Goal: Use online tool/utility: Utilize a website feature to perform a specific function

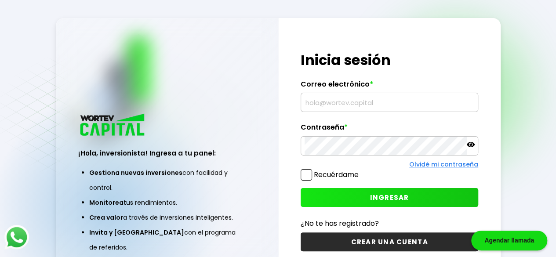
type input "[EMAIL_ADDRESS][DOMAIN_NAME]"
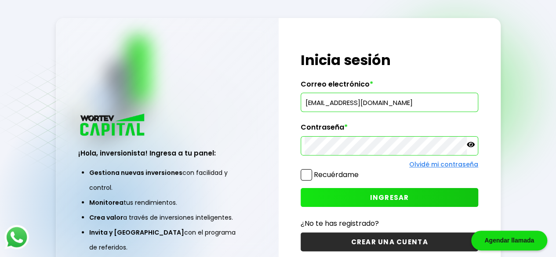
click at [469, 145] on icon at bounding box center [470, 145] width 8 height 8
click at [311, 199] on button "INGRESAR" at bounding box center [388, 197] width 177 height 19
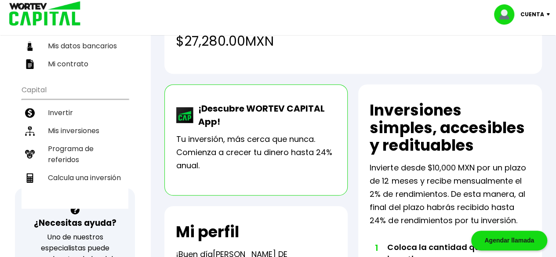
scroll to position [176, 0]
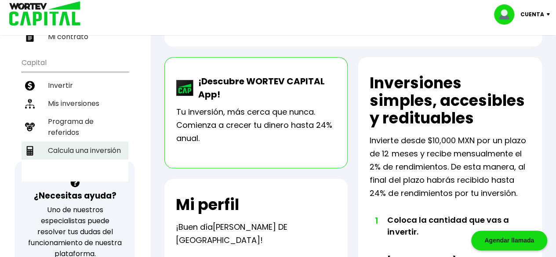
click at [87, 141] on li "Calcula una inversión" at bounding box center [75, 150] width 107 height 18
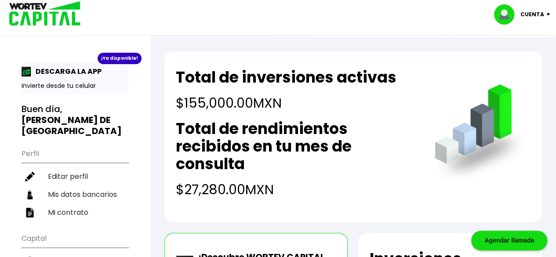
select select "1"
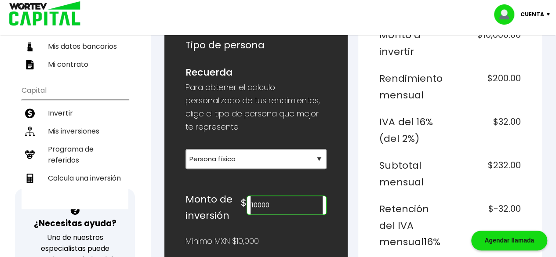
scroll to position [176, 0]
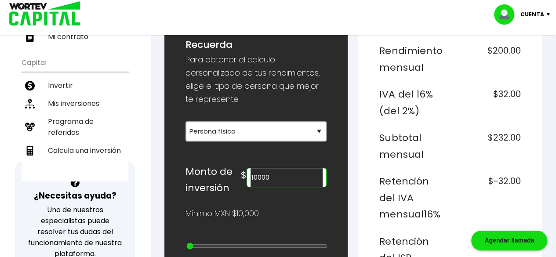
click at [267, 171] on input "10000" at bounding box center [286, 177] width 72 height 18
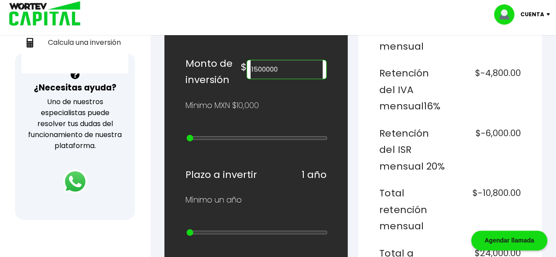
scroll to position [264, 0]
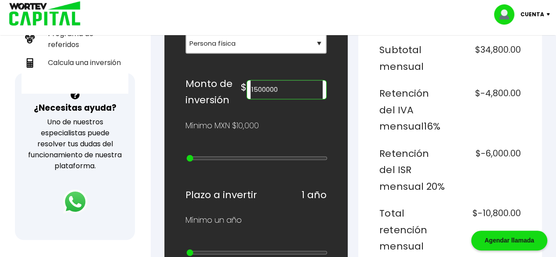
click at [269, 86] on input "1500000" at bounding box center [286, 89] width 72 height 18
click at [429, 134] on div "Monto a invertir $1,200,000.00 Rendimiento mensual $24,000.00 IVA del 16% (del …" at bounding box center [449, 243] width 141 height 665
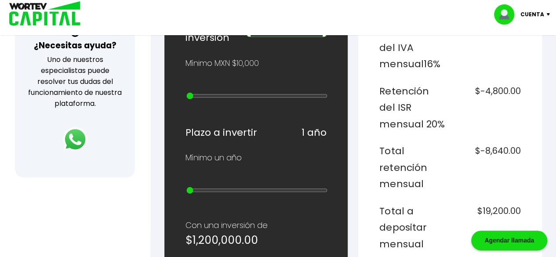
scroll to position [307, 0]
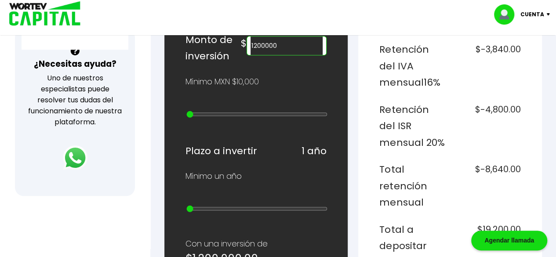
click at [275, 43] on input "1200000" at bounding box center [286, 45] width 72 height 18
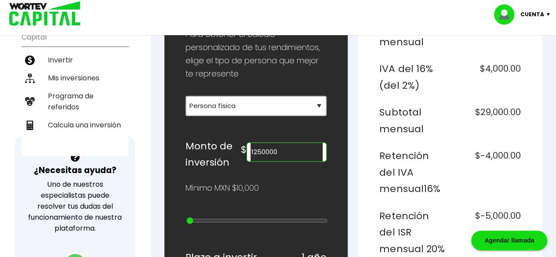
scroll to position [220, 0]
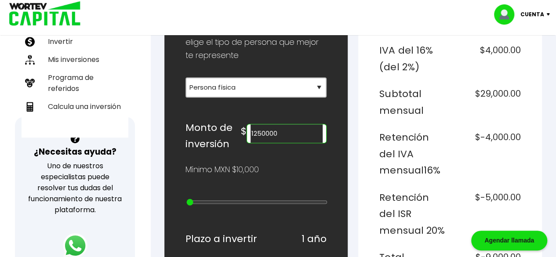
type input "1250000"
